Goal: Information Seeking & Learning: Learn about a topic

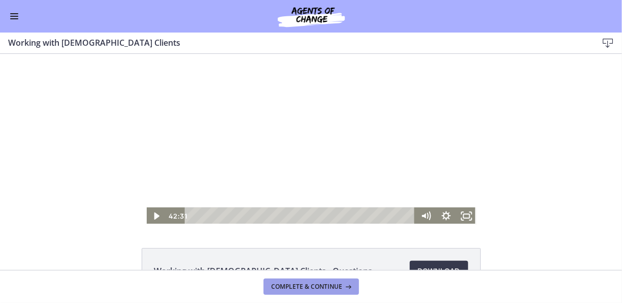
click at [304, 287] on span "Complete & continue" at bounding box center [307, 286] width 71 height 8
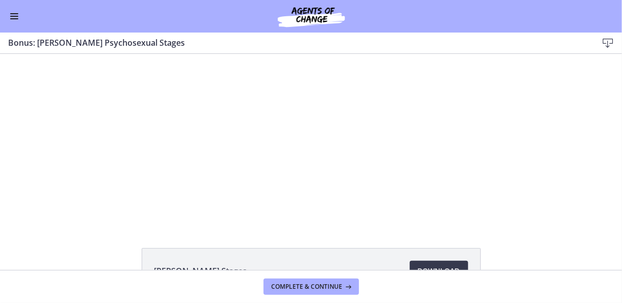
click at [92, 155] on div "Click for sound @keyframes VOLUME_SMALL_WAVE_FLASH { 0% { opacity: 0; } 33% { o…" at bounding box center [311, 138] width 622 height 171
click at [84, 147] on div "Click for sound @keyframes VOLUME_SMALL_WAVE_FLASH { 0% { opacity: 0; } 33% { o…" at bounding box center [311, 138] width 622 height 171
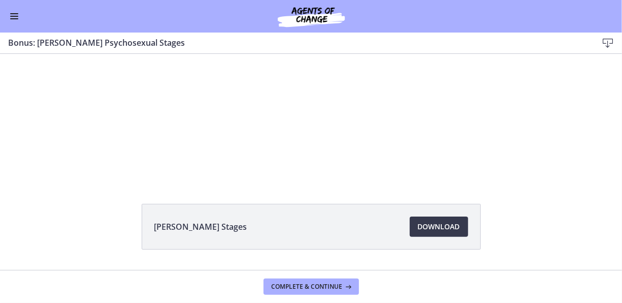
scroll to position [72, 0]
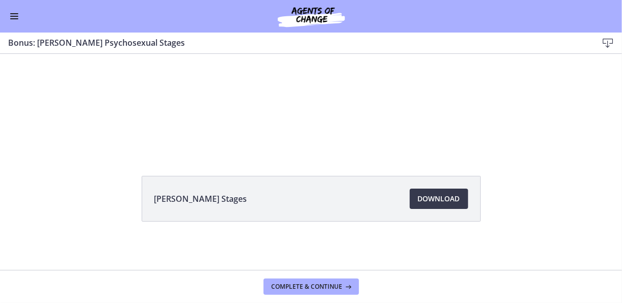
click at [221, 239] on div "[PERSON_NAME] Stages Download Opens in a new window" at bounding box center [311, 223] width 355 height 94
click at [515, 168] on div "[PERSON_NAME] Stages Download Opens in a new window" at bounding box center [311, 90] width 622 height 216
click at [102, 229] on div "[PERSON_NAME] Stages Download Opens in a new window" at bounding box center [311, 223] width 622 height 94
click at [382, 259] on div "[PERSON_NAME] Stages Download Opens in a new window" at bounding box center [311, 223] width 355 height 94
click at [441, 197] on span "Download Opens in a new window" at bounding box center [439, 198] width 42 height 12
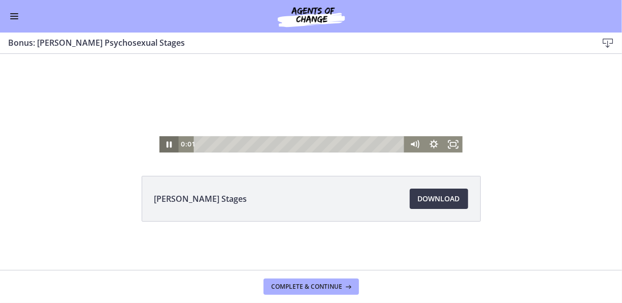
click at [168, 142] on icon "Pause" at bounding box center [169, 145] width 5 height 6
click at [163, 144] on icon "Play Video" at bounding box center [169, 144] width 23 height 19
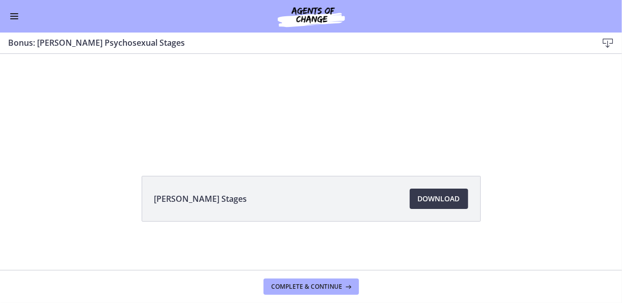
click at [538, 115] on div "Click for sound @keyframes VOLUME_SMALL_WAVE_FLASH { 0% { opacity: 0; } 33% { o…" at bounding box center [311, 67] width 622 height 171
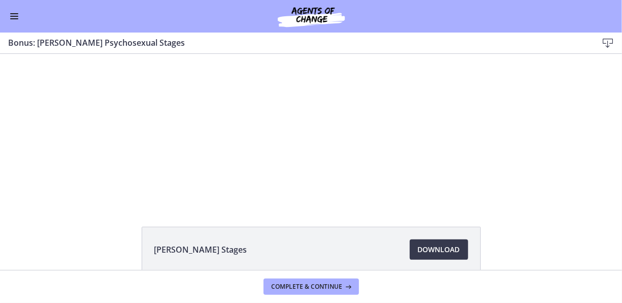
scroll to position [0, 0]
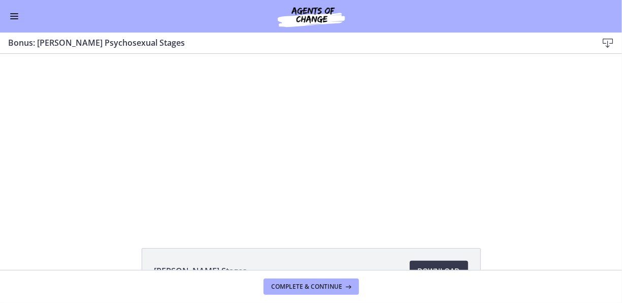
click at [518, 162] on div "Click for sound @keyframes VOLUME_SMALL_WAVE_FLASH { 0% { opacity: 0; } 33% { o…" at bounding box center [311, 138] width 622 height 171
click at [113, 207] on div "Click for sound @keyframes VOLUME_SMALL_WAVE_FLASH { 0% { opacity: 0; } 33% { o…" at bounding box center [311, 138] width 622 height 171
click at [530, 190] on div "Click for sound @keyframes VOLUME_SMALL_WAVE_FLASH { 0% { opacity: 0; } 33% { o…" at bounding box center [311, 138] width 622 height 171
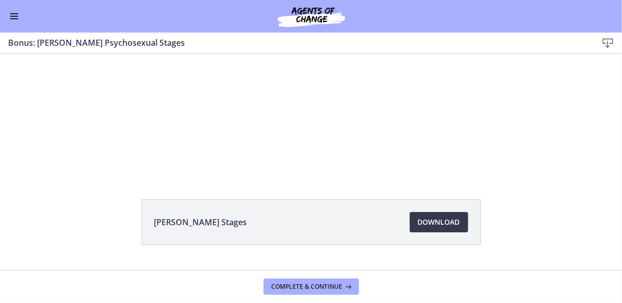
scroll to position [72, 0]
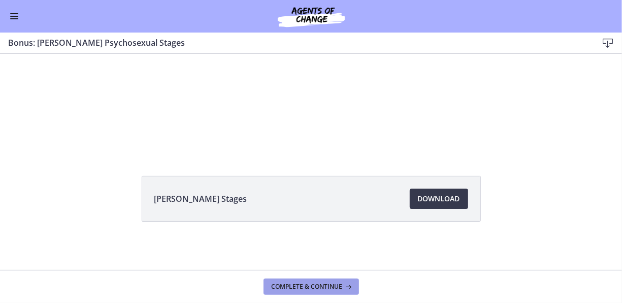
click at [344, 287] on icon at bounding box center [348, 286] width 10 height 8
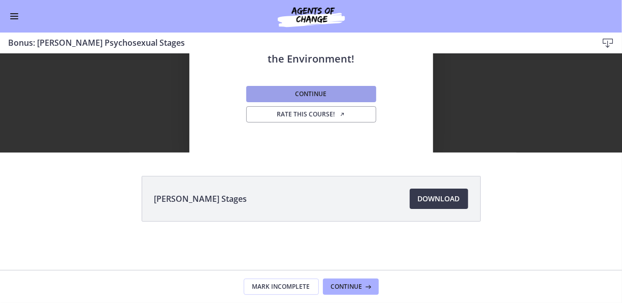
click at [325, 90] on button "Continue" at bounding box center [311, 94] width 130 height 16
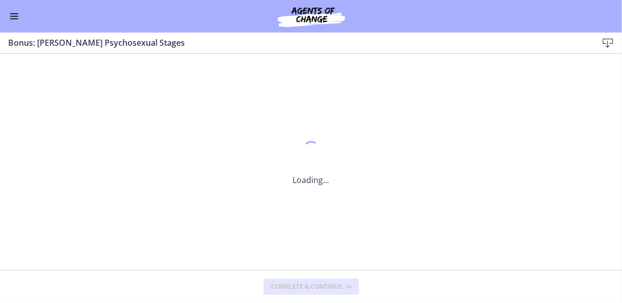
scroll to position [0, 0]
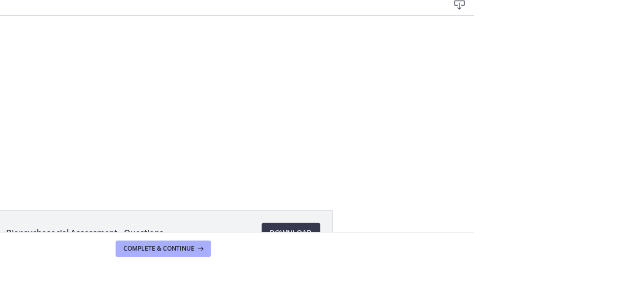
scroll to position [1, 0]
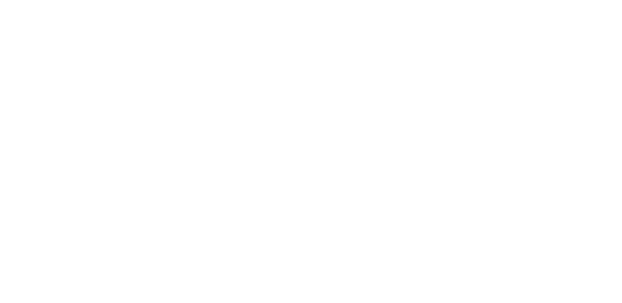
click at [161, 99] on div at bounding box center [68, 75] width 305 height 171
click at [168, 119] on div at bounding box center [68, 75] width 305 height 171
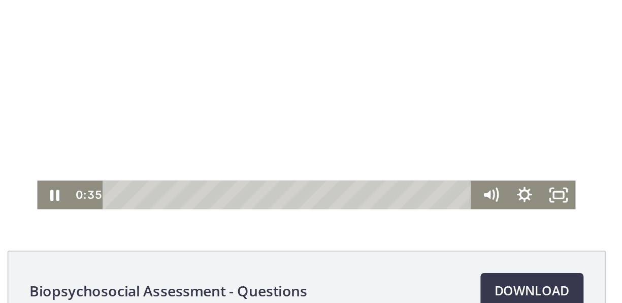
scroll to position [48, 0]
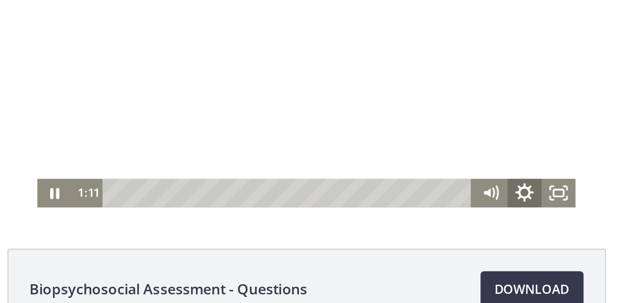
click at [186, 69] on icon "Show settings menu" at bounding box center [192, 68] width 23 height 19
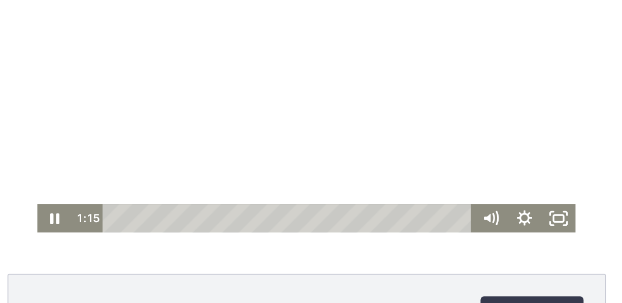
scroll to position [31, 0]
